Goal: Task Accomplishment & Management: Use online tool/utility

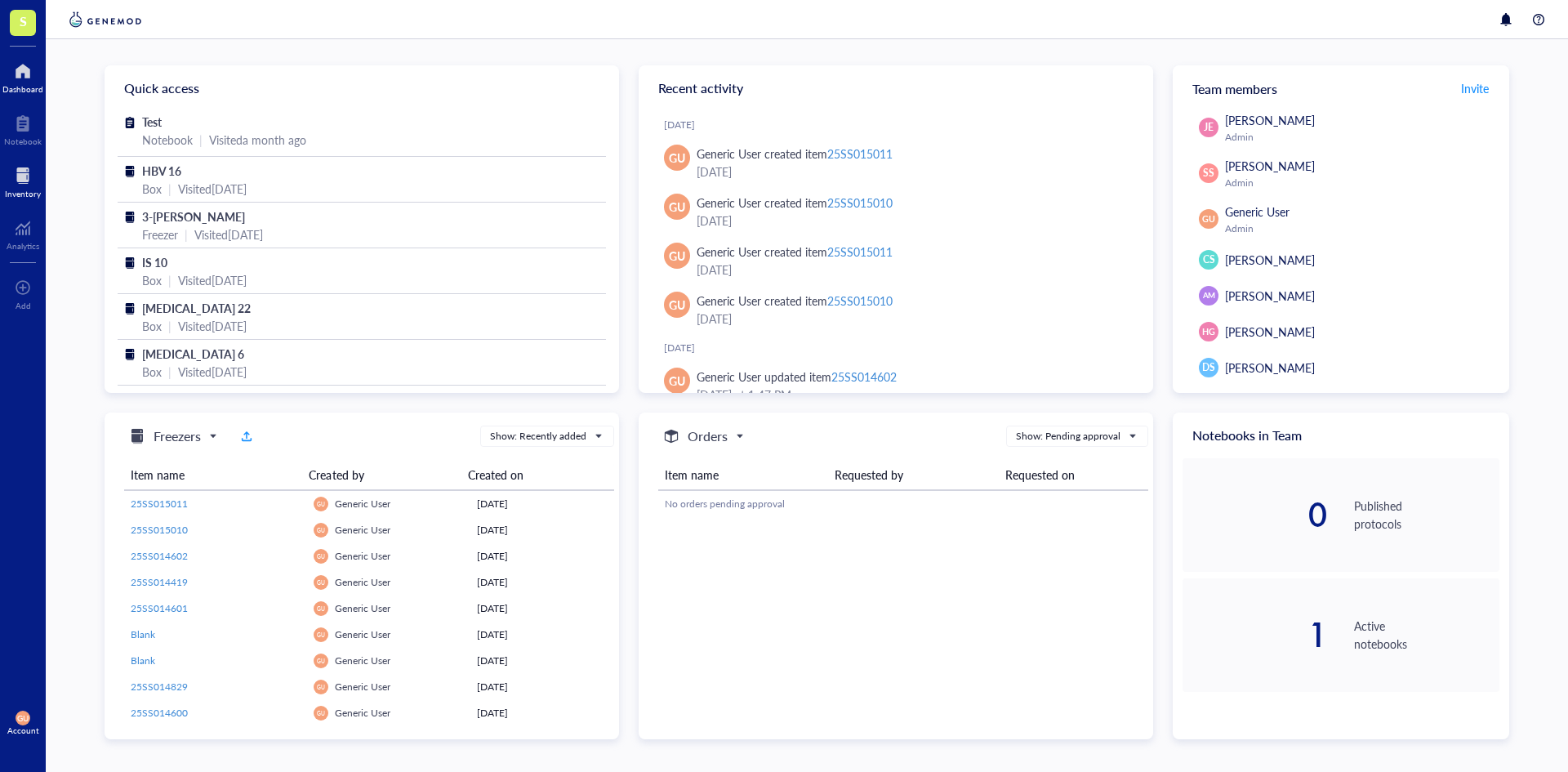
click at [9, 171] on div at bounding box center [23, 175] width 36 height 26
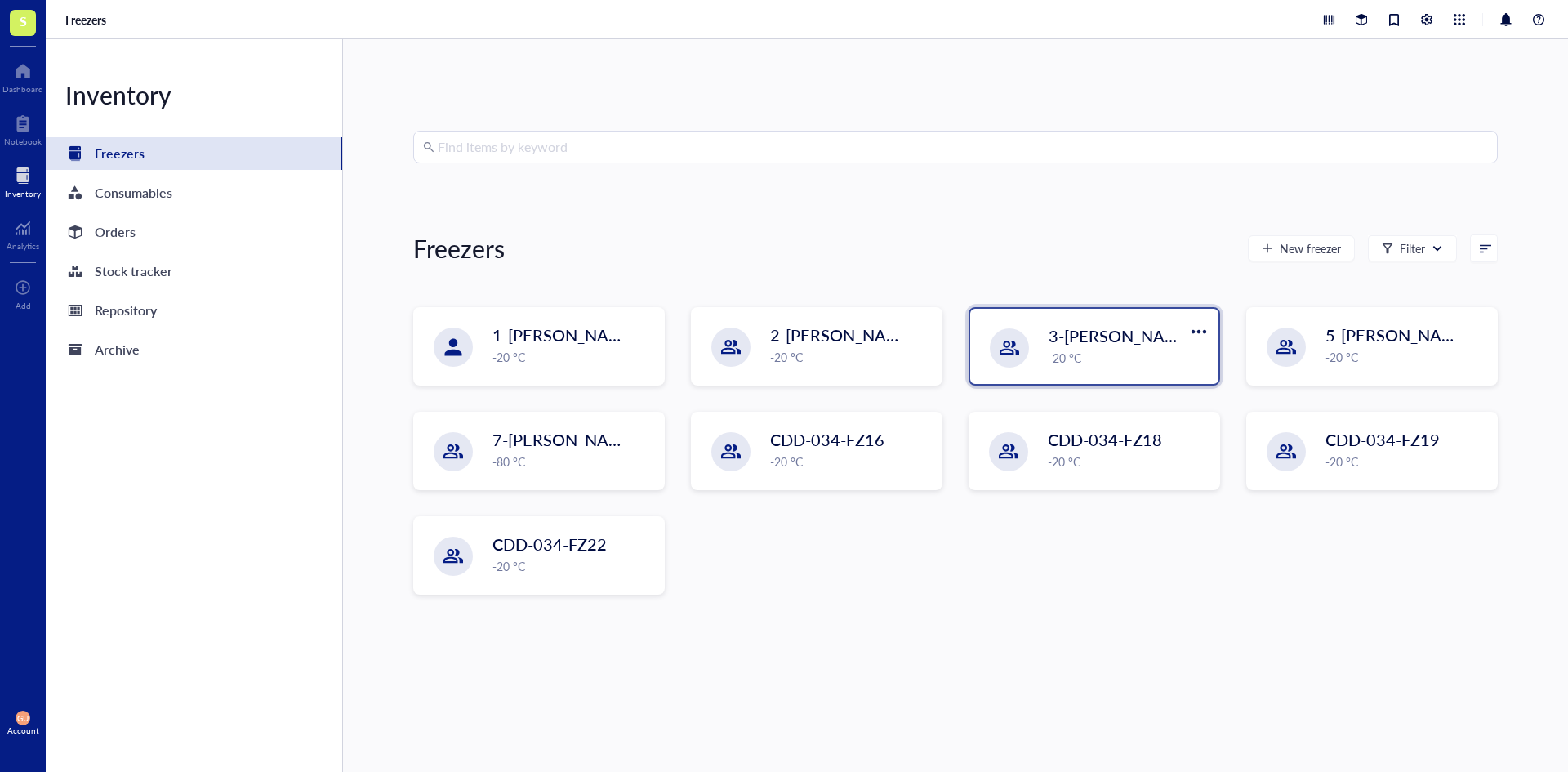
click at [1093, 352] on div "-20 °C" at bounding box center [1128, 358] width 160 height 18
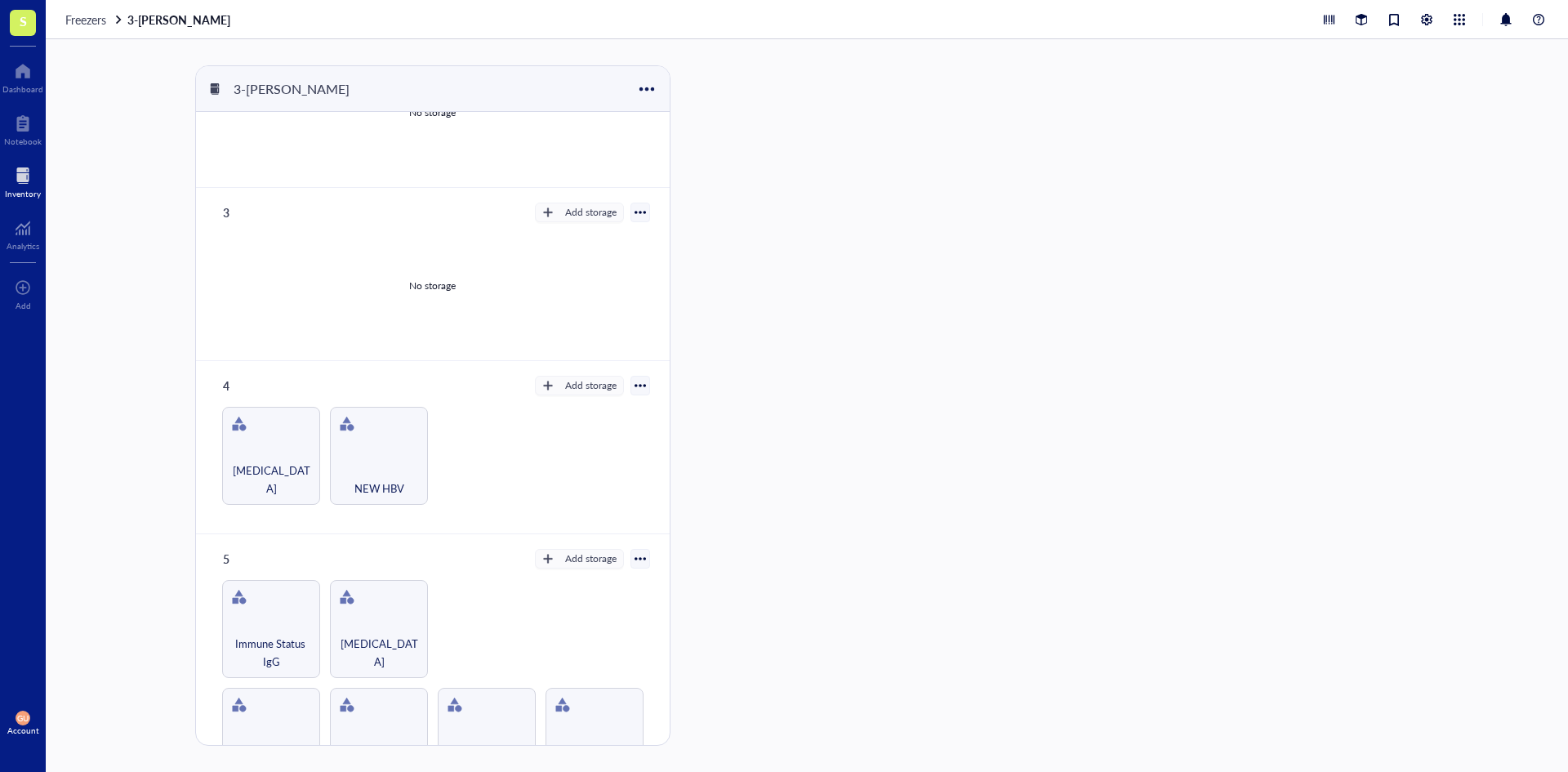
scroll to position [414, 0]
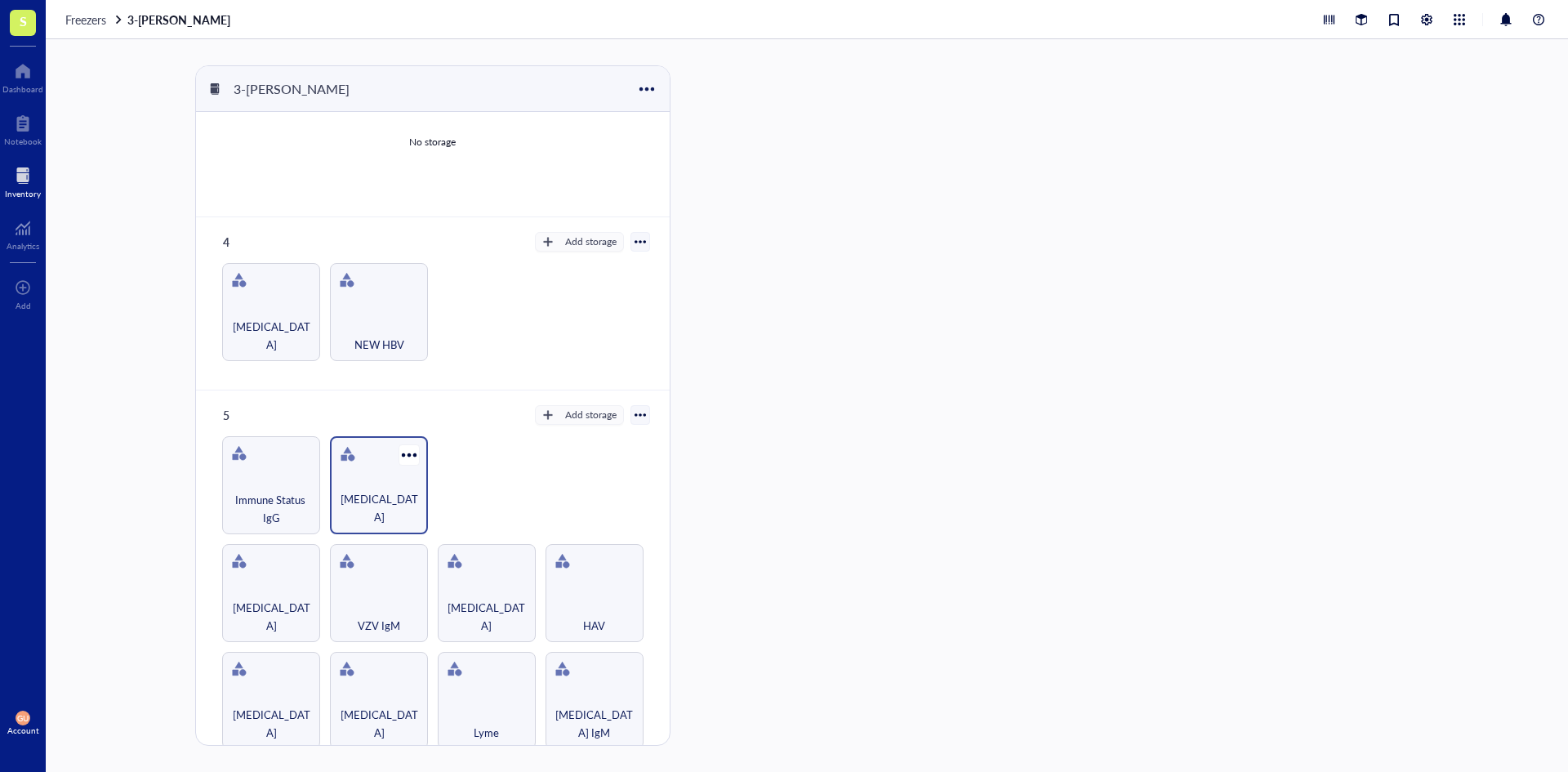
click at [392, 490] on div "[MEDICAL_DATA]" at bounding box center [378, 508] width 81 height 36
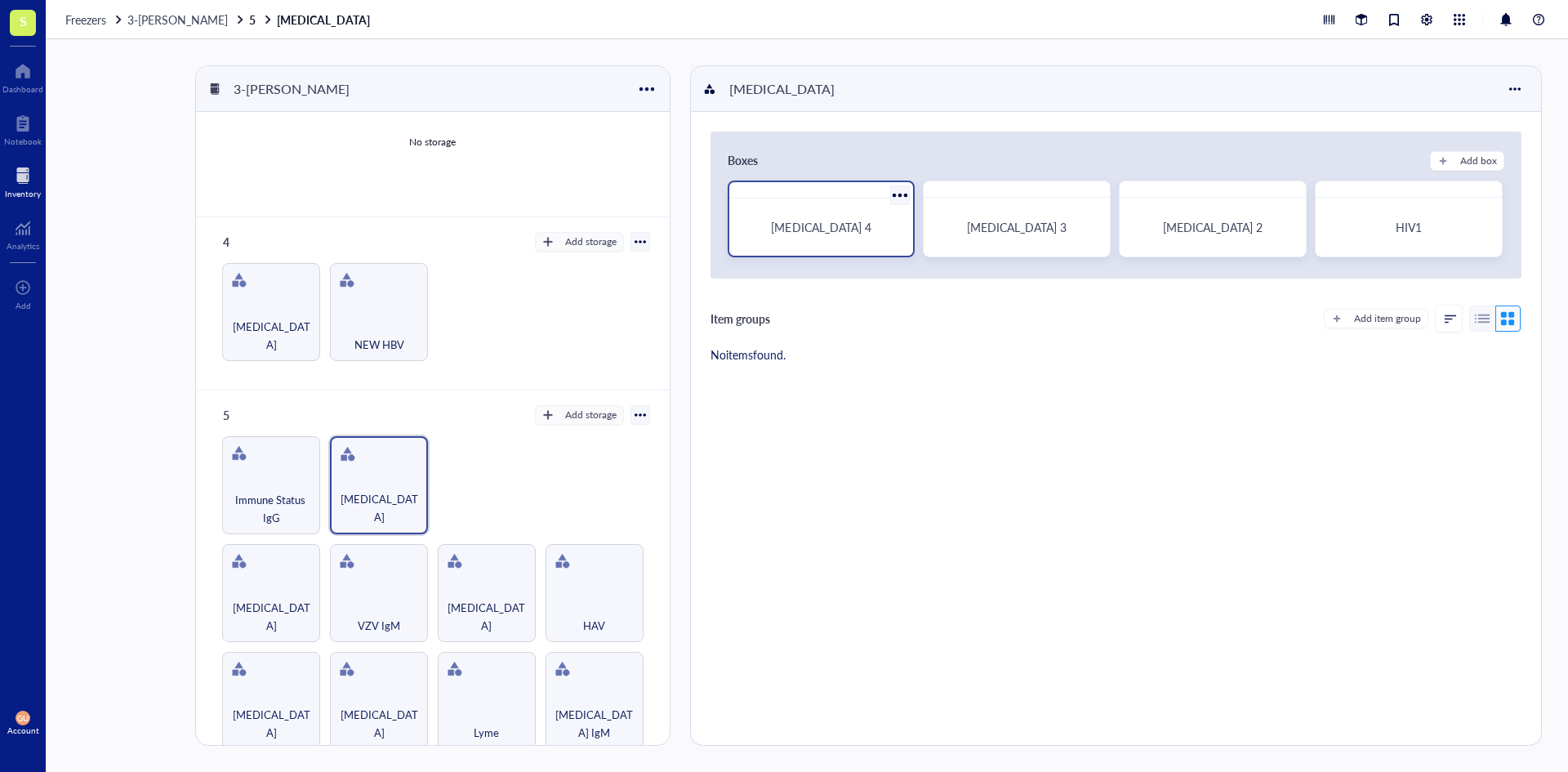
click at [827, 228] on span "[MEDICAL_DATA] 4" at bounding box center [821, 227] width 99 height 16
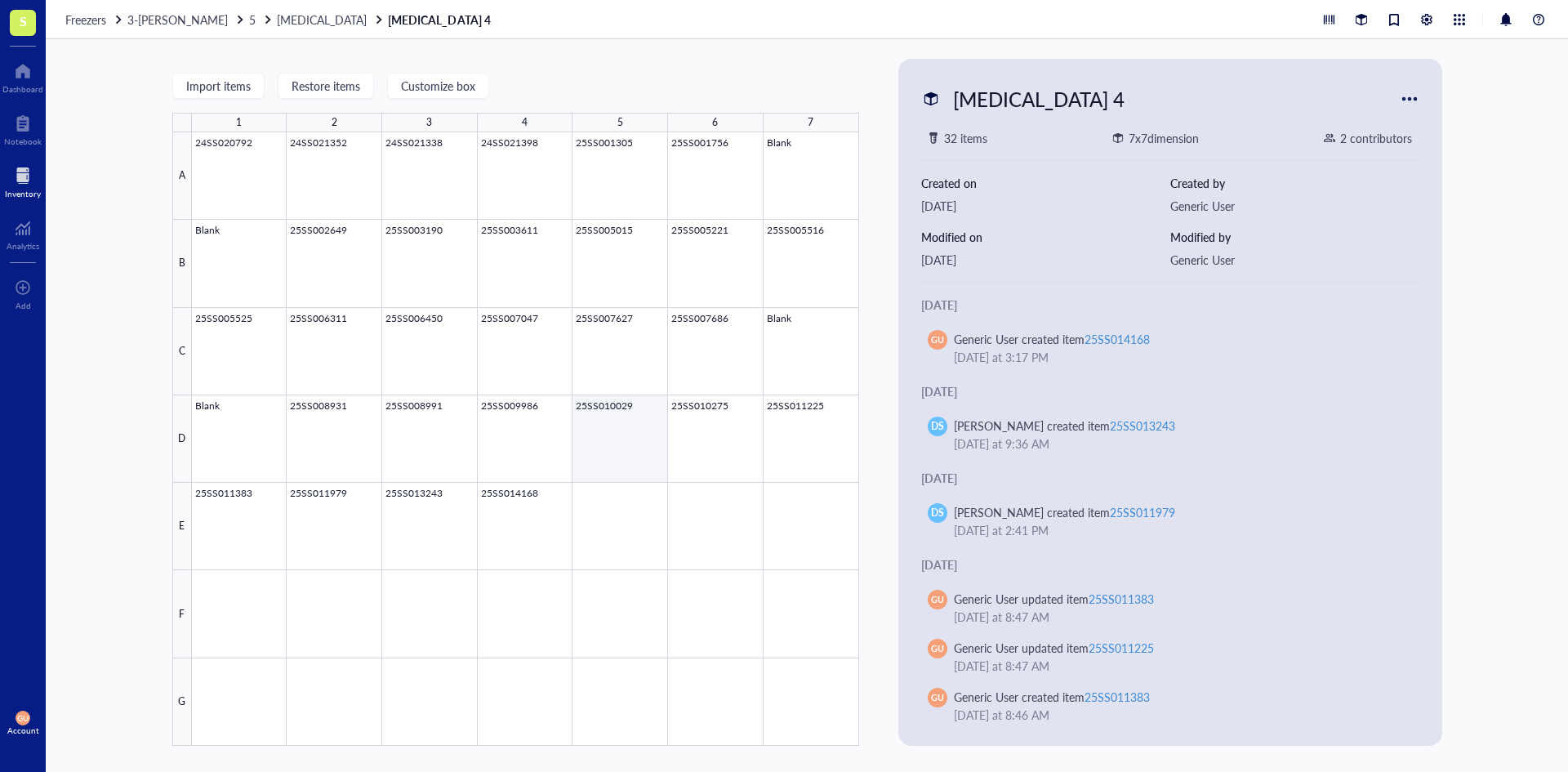
click at [621, 513] on div at bounding box center [526, 438] width 668 height 613
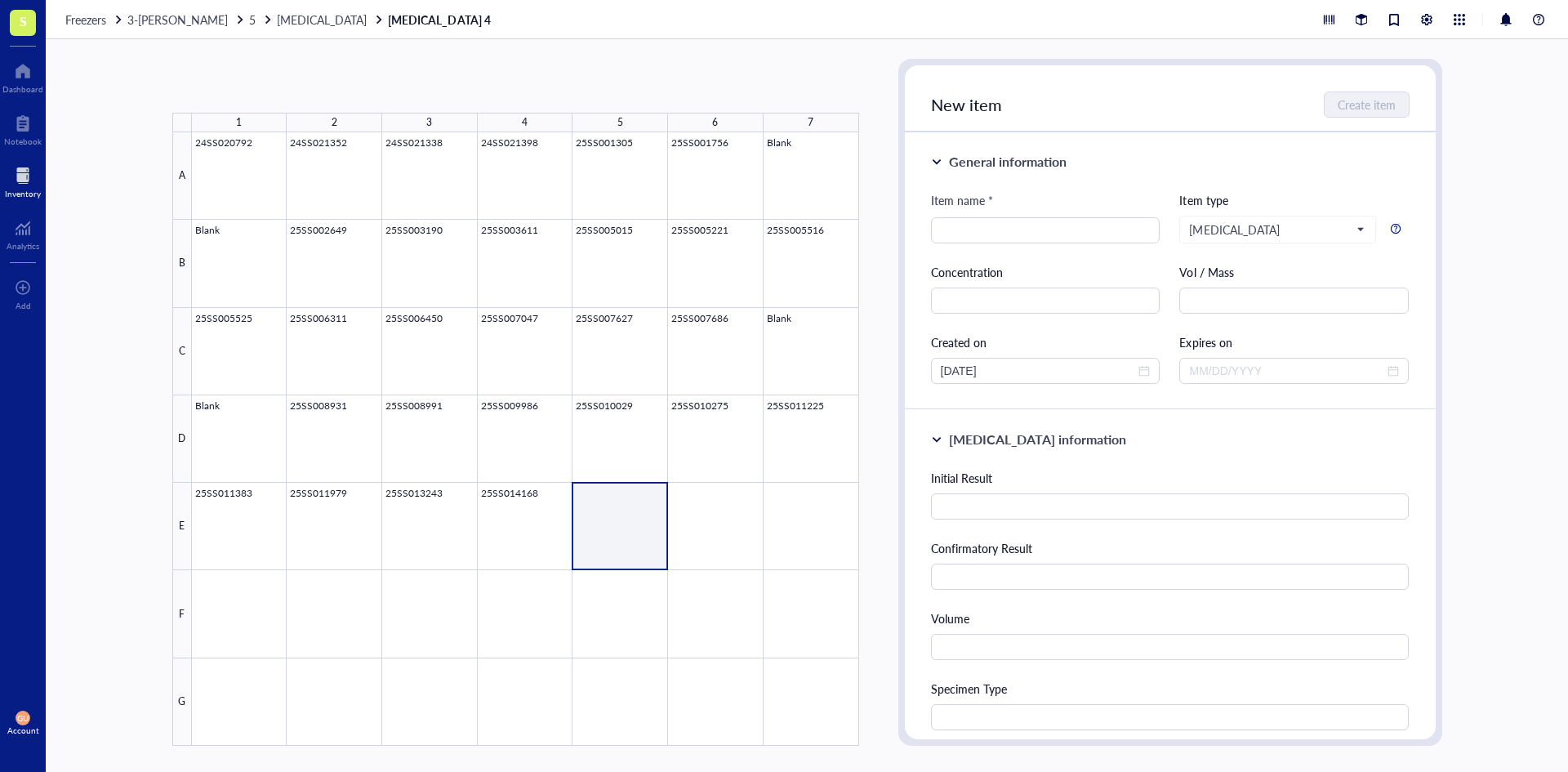
type textarea "Keep everyone on the same page…"
click at [967, 231] on input "search" at bounding box center [1046, 231] width 210 height 25
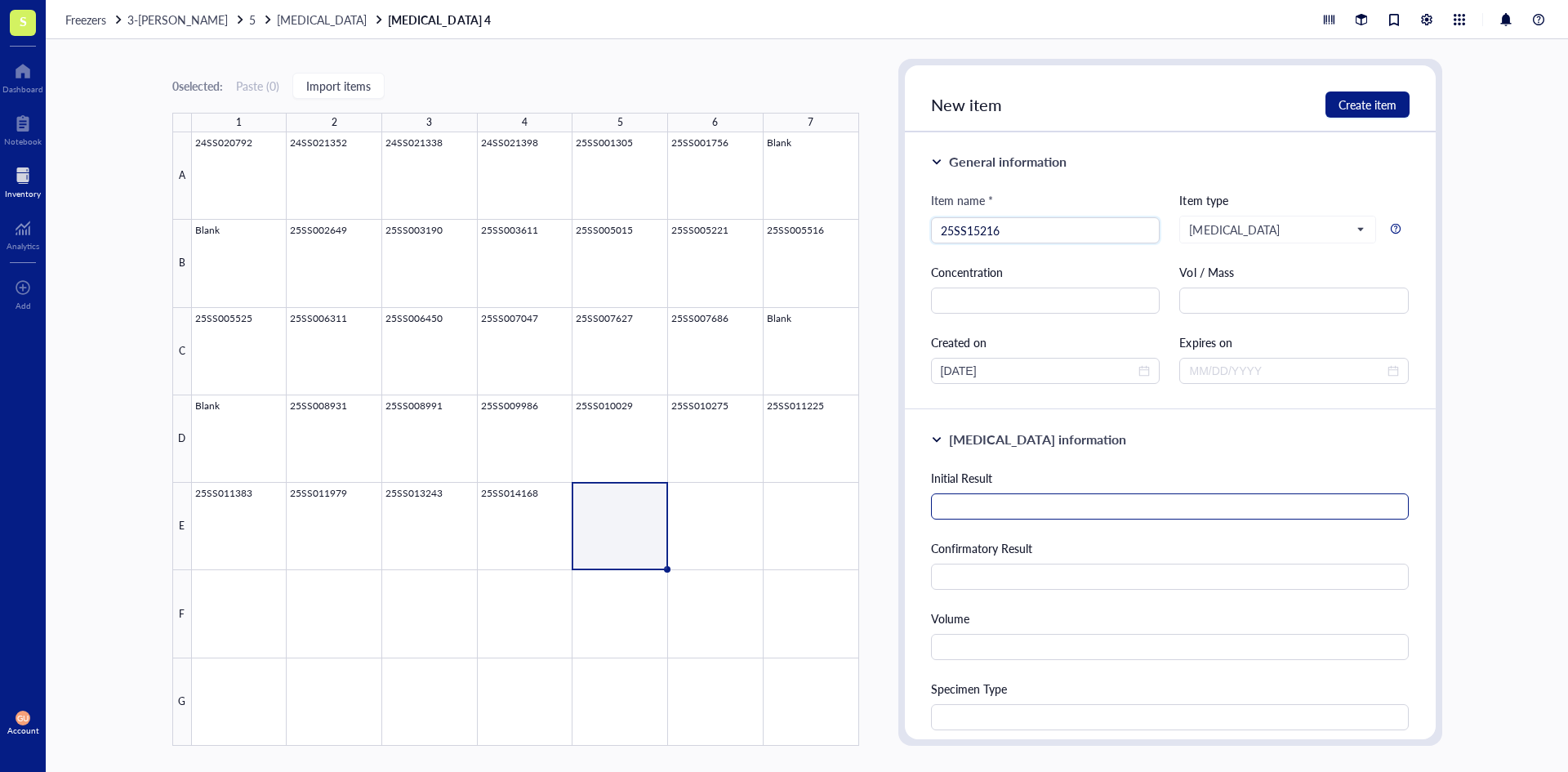
type input "25SS15216"
click at [978, 515] on input "text" at bounding box center [1170, 506] width 478 height 26
type input "Reactive"
type input "[MEDICAL_DATA]-1 Positive"
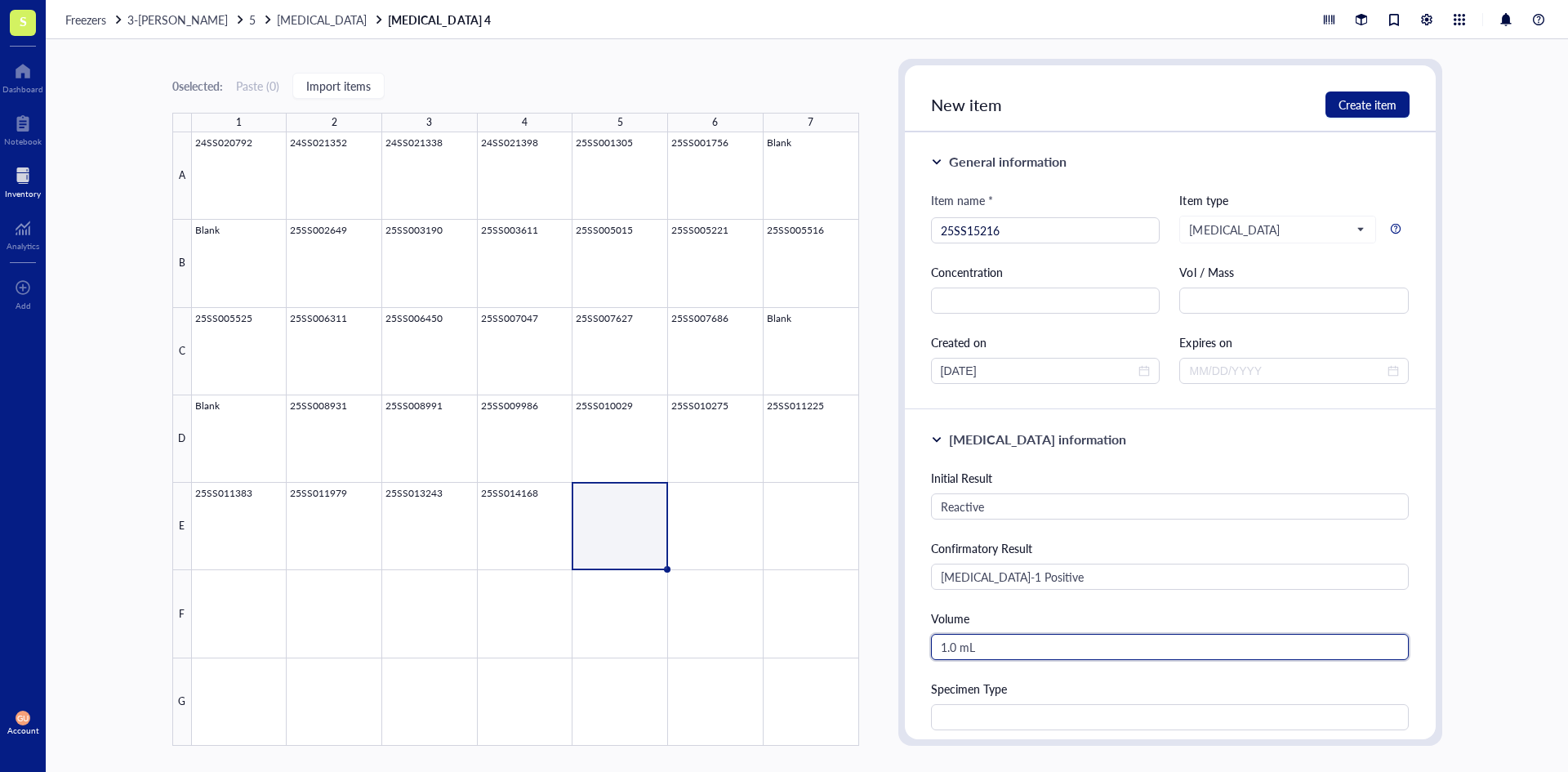
type input "1.0 mL"
click at [973, 723] on input "text" at bounding box center [1170, 717] width 478 height 26
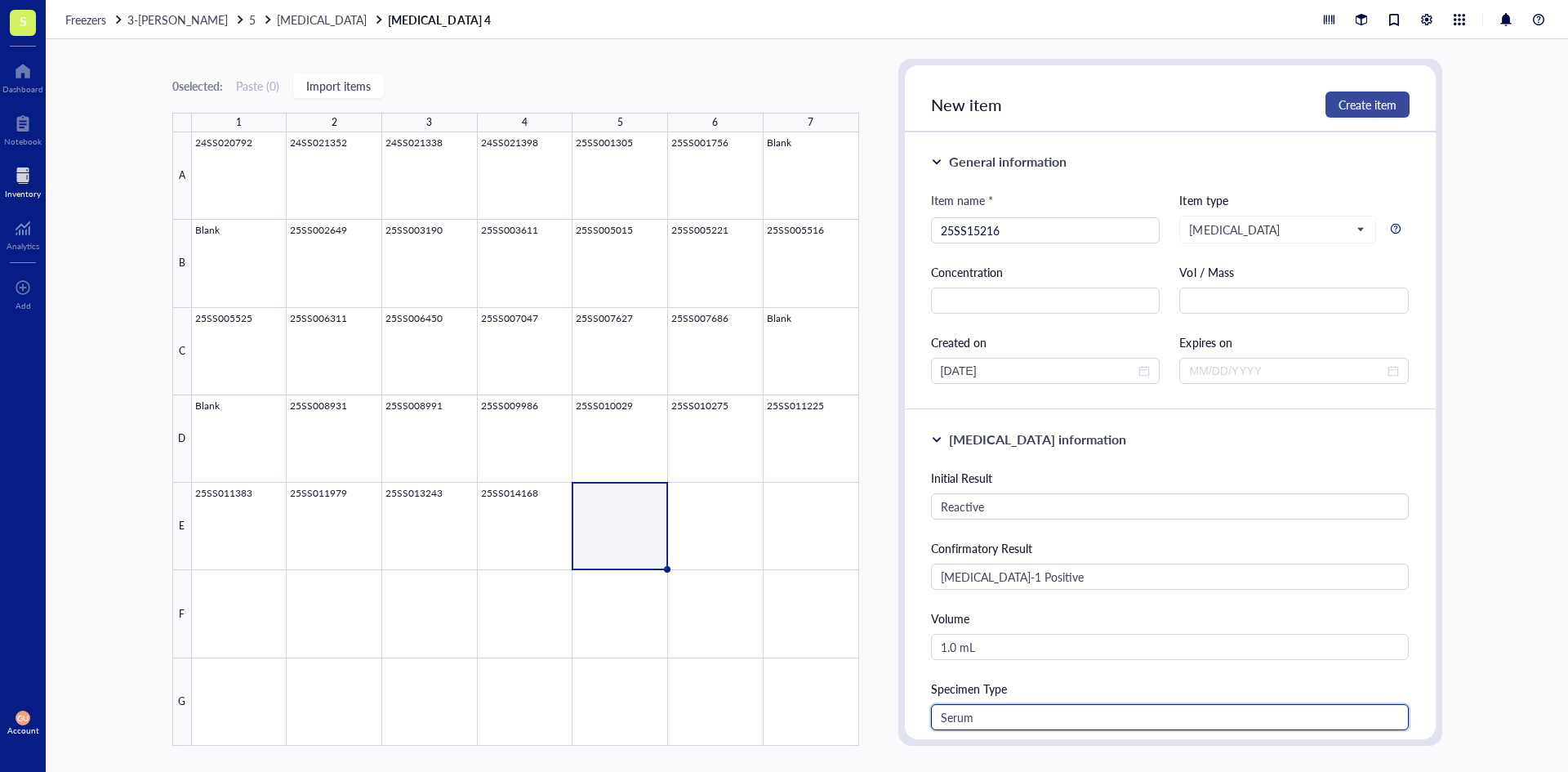
type input "Serum"
click at [1366, 103] on span "Create item" at bounding box center [1367, 104] width 58 height 13
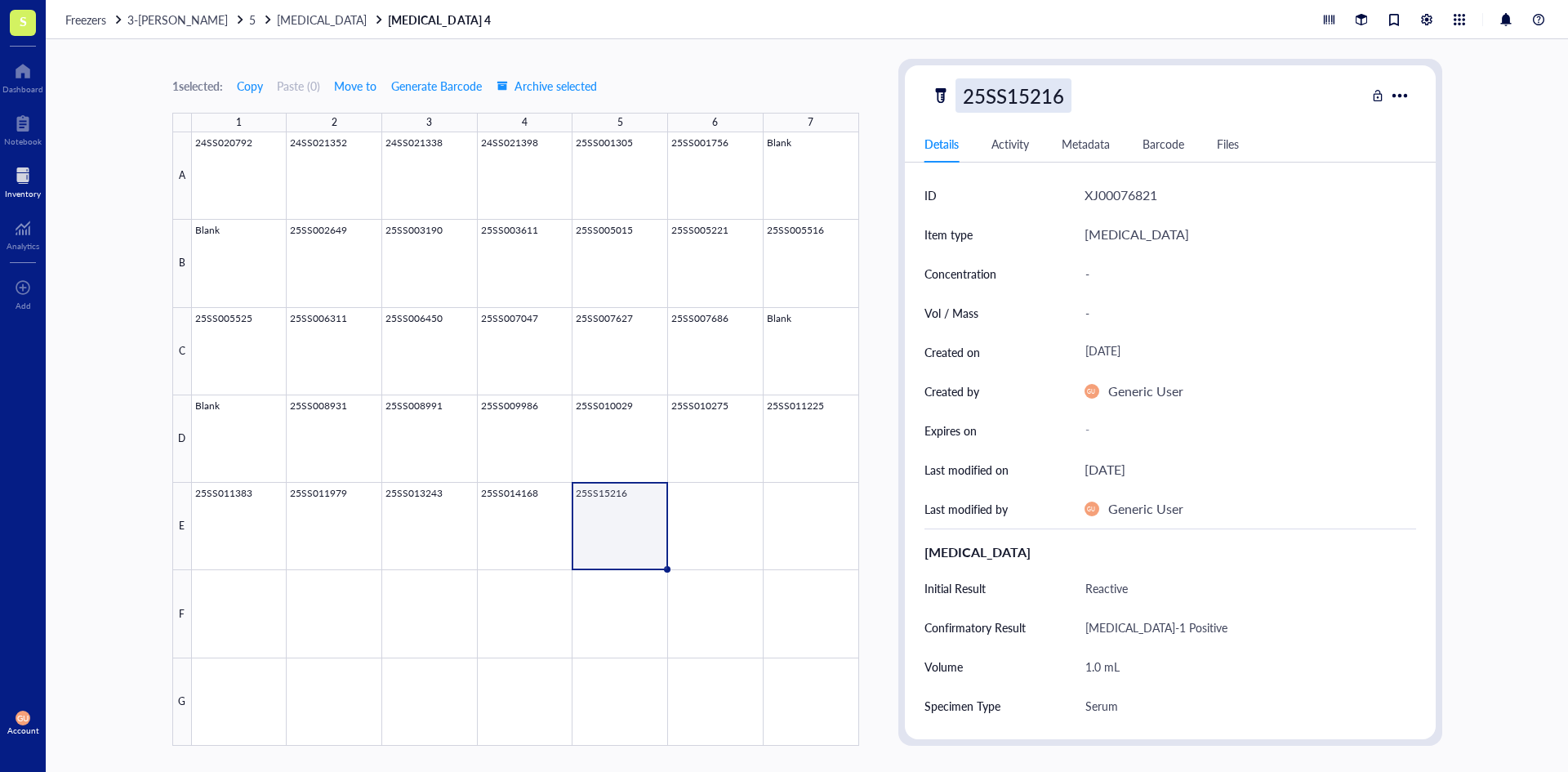
click at [1013, 102] on div "25SS15216" at bounding box center [1013, 96] width 116 height 34
click at [1012, 102] on input "25SS15216" at bounding box center [1019, 96] width 125 height 33
type input "25SS015216"
click at [1191, 100] on div "25SS015216" at bounding box center [1148, 96] width 434 height 34
click at [685, 505] on div at bounding box center [526, 438] width 668 height 613
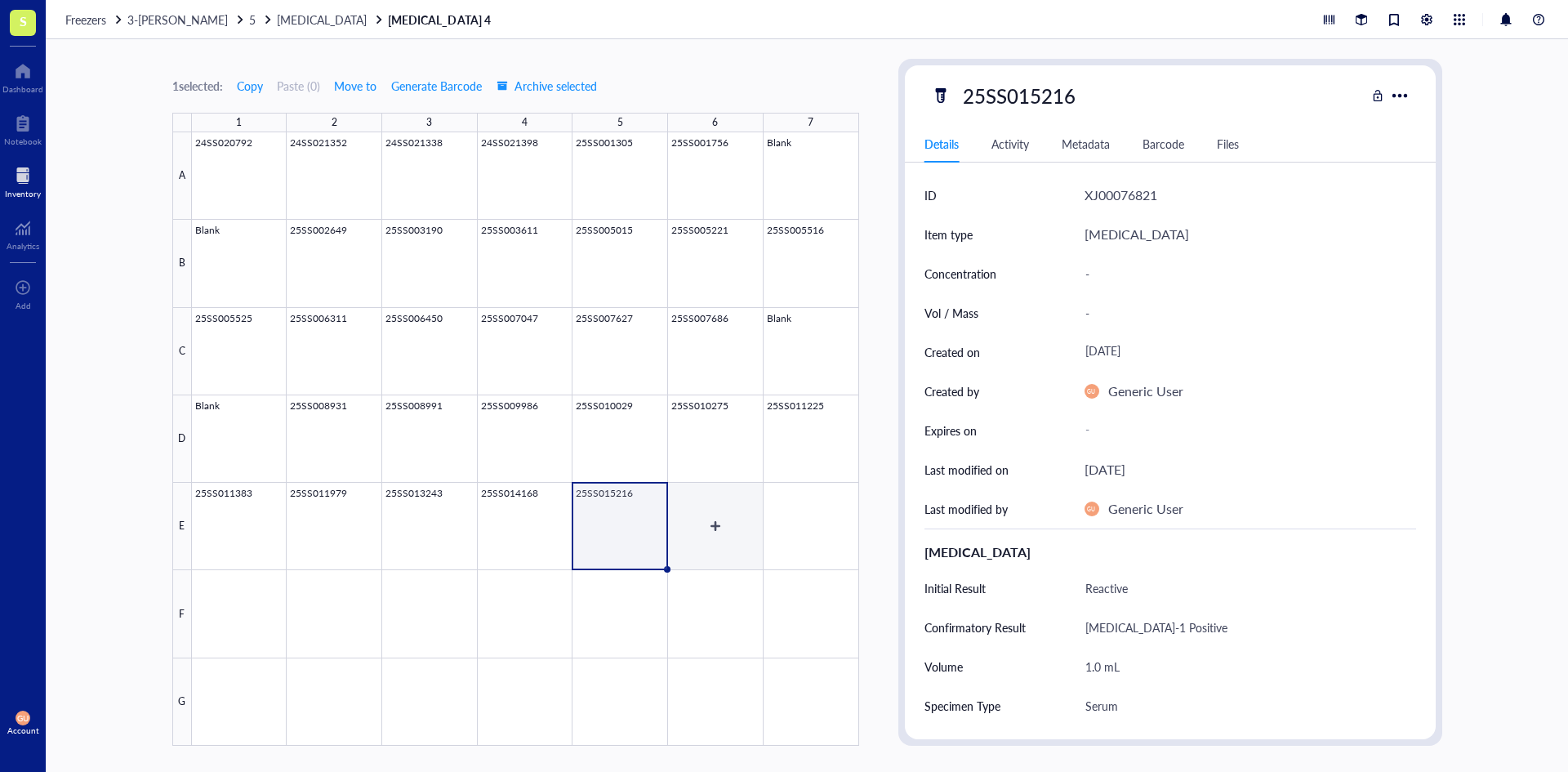
type textarea "Keep everyone on the same page…"
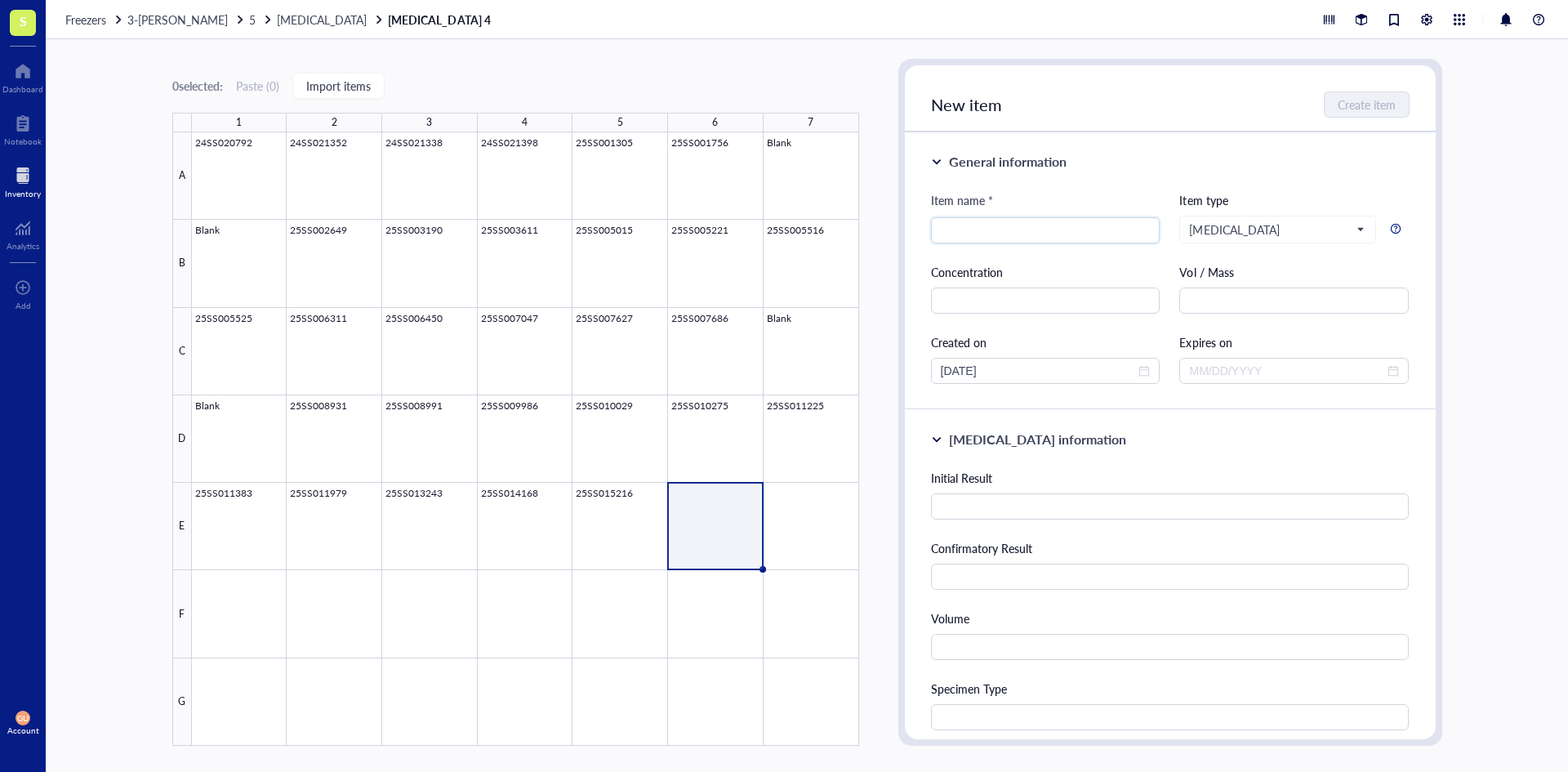
click at [176, 21] on span "3-[PERSON_NAME]" at bounding box center [177, 19] width 100 height 16
